Goal: Navigation & Orientation: Find specific page/section

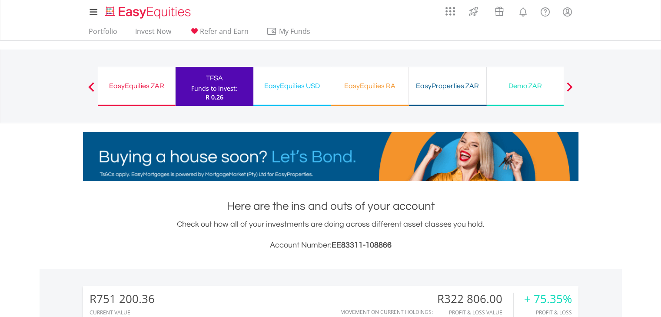
scroll to position [83, 165]
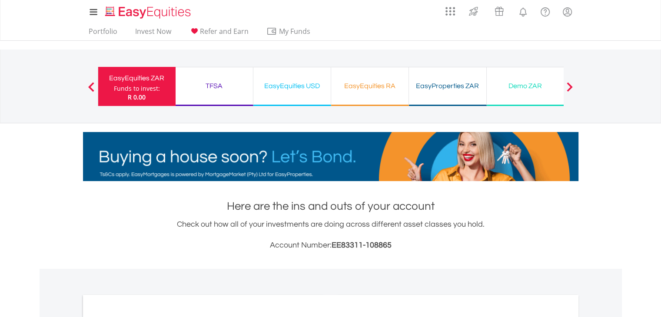
click at [222, 85] on div "TFSA" at bounding box center [214, 86] width 67 height 12
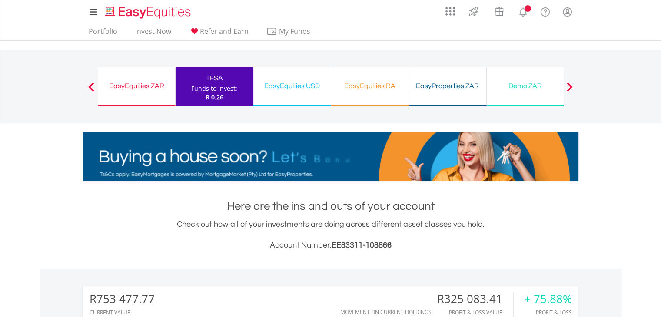
scroll to position [83, 165]
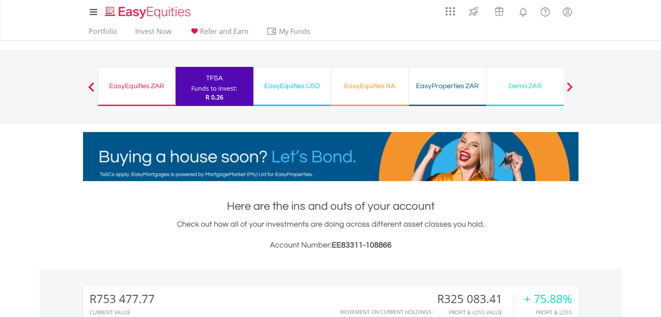
click at [145, 87] on div "EasyEquities ZAR" at bounding box center [136, 86] width 66 height 12
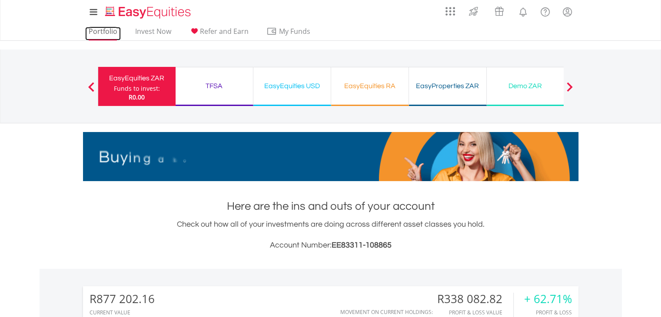
click at [99, 28] on link "Portfolio" at bounding box center [103, 33] width 36 height 13
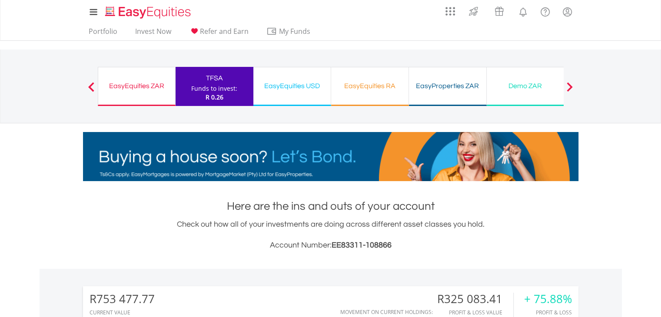
scroll to position [83, 165]
click at [139, 84] on div "EasyEquities ZAR" at bounding box center [136, 86] width 66 height 12
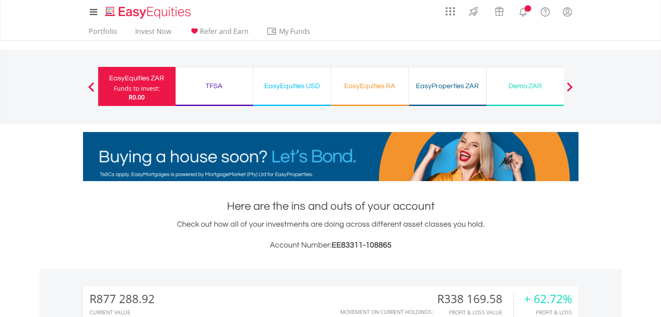
scroll to position [83, 165]
